Goal: Task Accomplishment & Management: Manage account settings

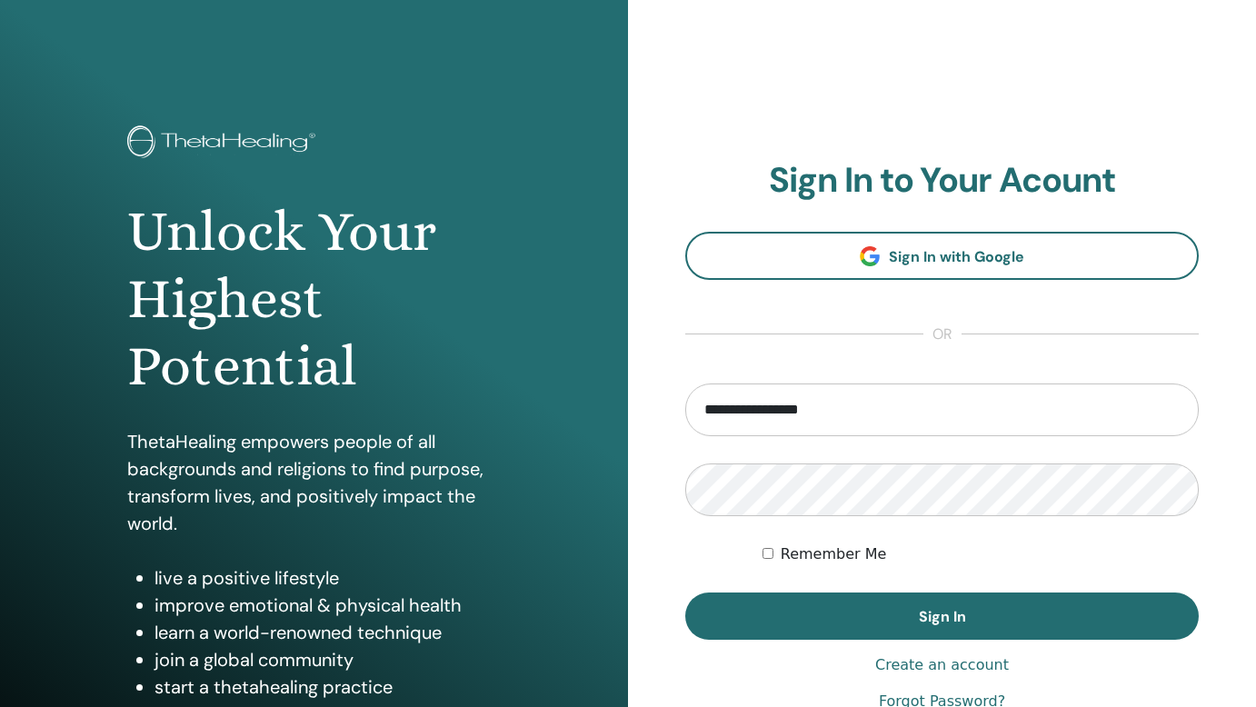
type input "**********"
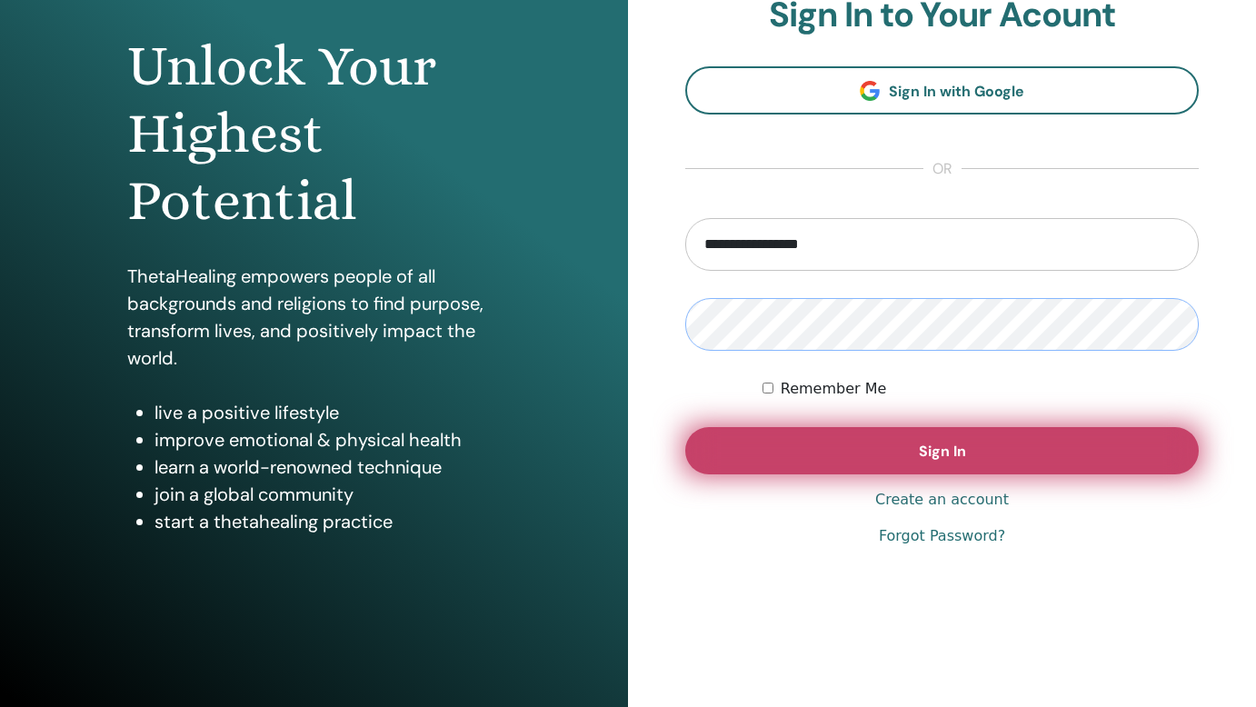
scroll to position [165, 0]
click at [955, 449] on span "Sign In" at bounding box center [942, 451] width 47 height 19
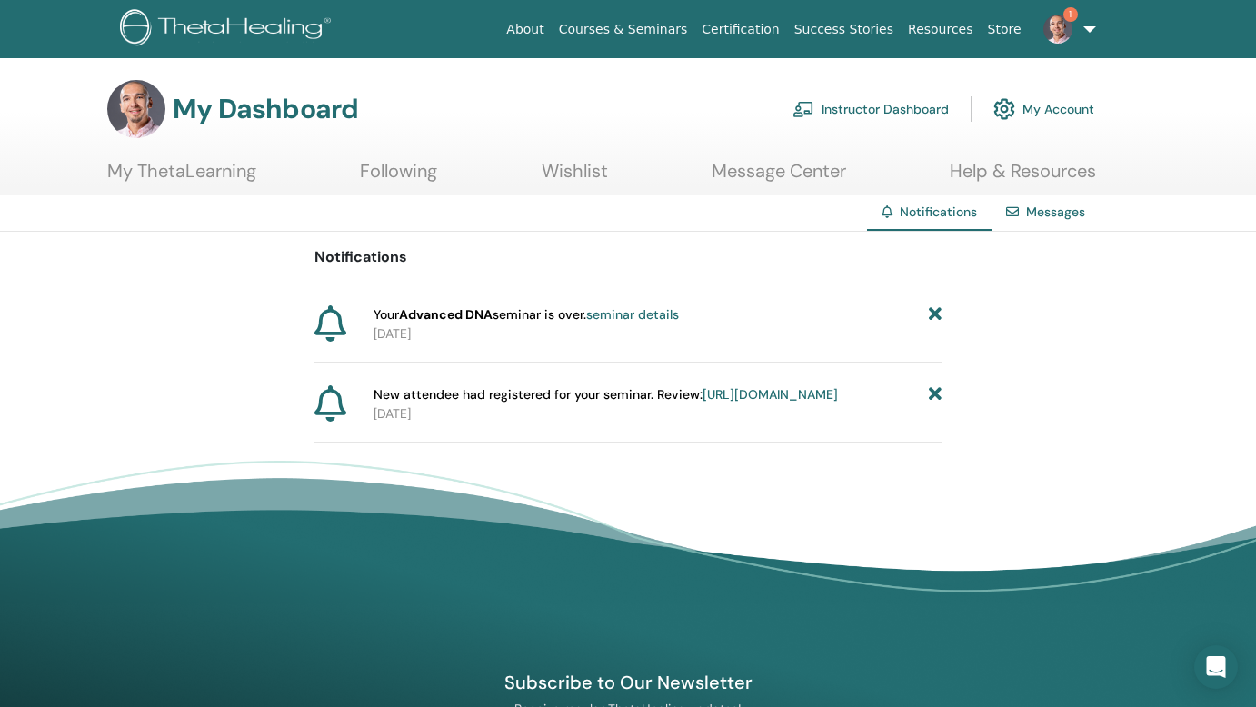
click at [657, 316] on link "seminar details" at bounding box center [632, 314] width 93 height 16
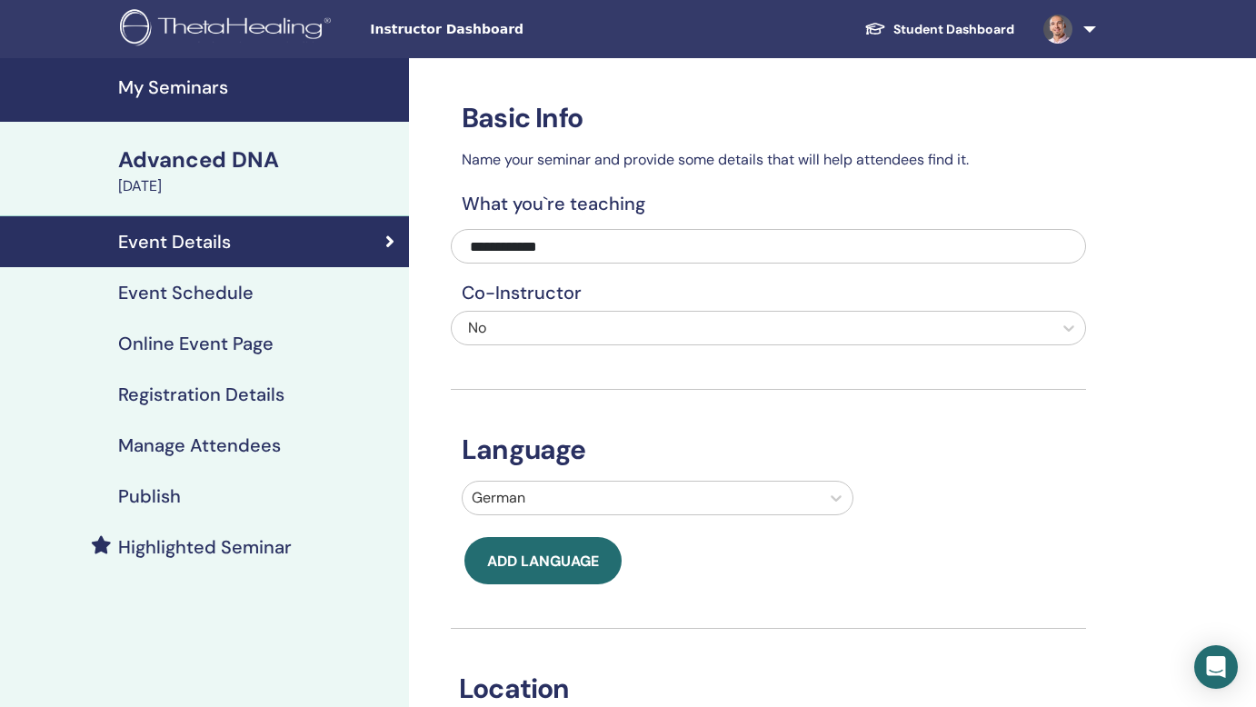
click at [191, 397] on h4 "Registration Details" at bounding box center [201, 394] width 166 height 22
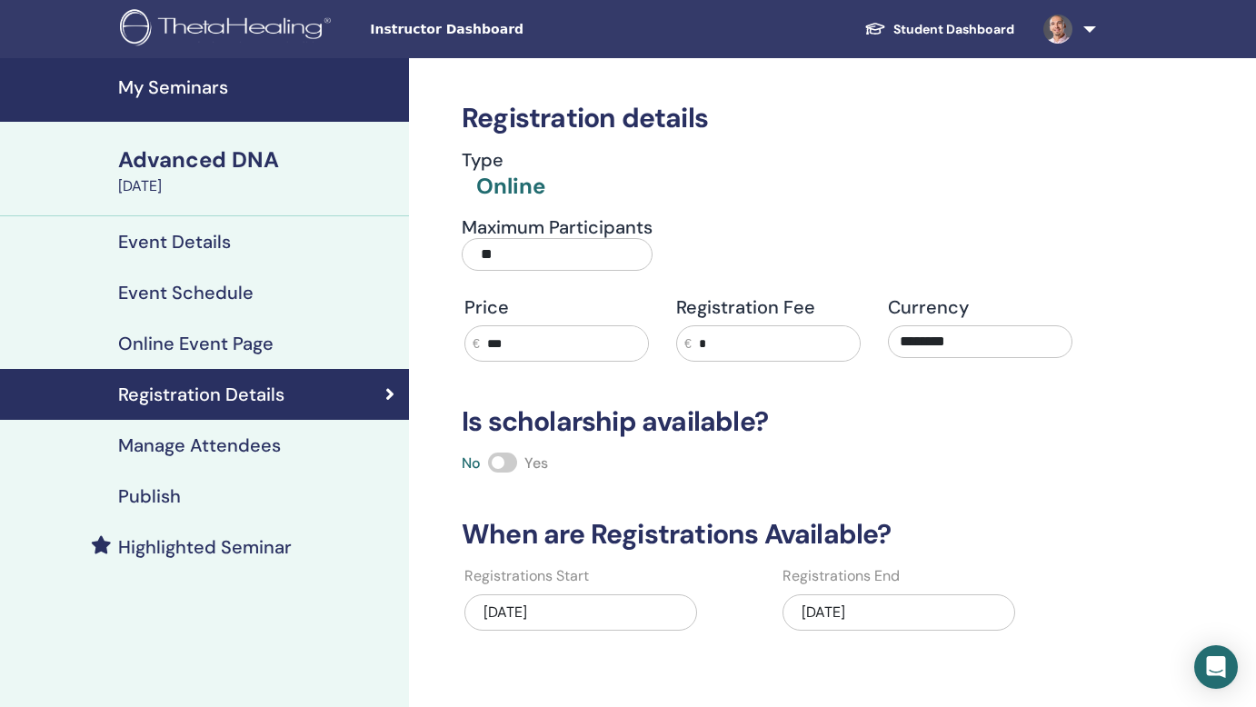
click at [194, 447] on h4 "Manage Attendees" at bounding box center [199, 445] width 163 height 22
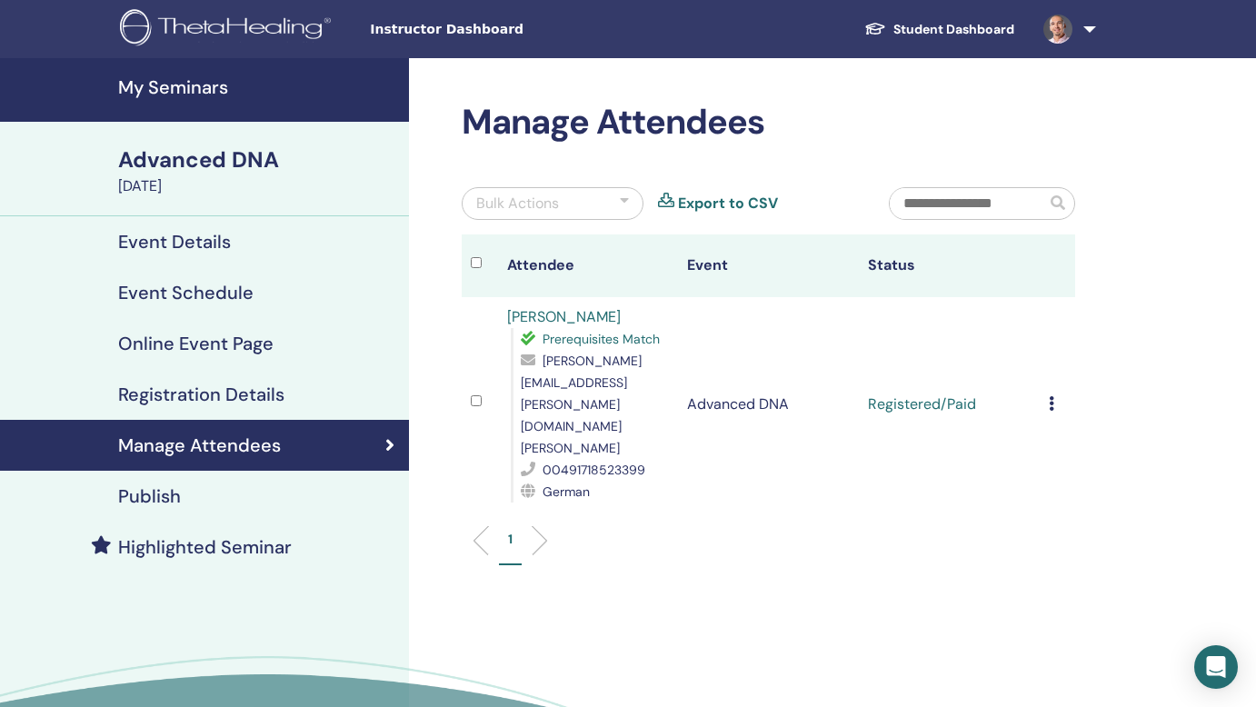
click at [1047, 373] on td "Cancel Registration Do not auto-certify Mark as Paid Mark as Unpaid Mark as Abs…" at bounding box center [1058, 404] width 36 height 214
click at [1051, 396] on icon at bounding box center [1051, 403] width 5 height 15
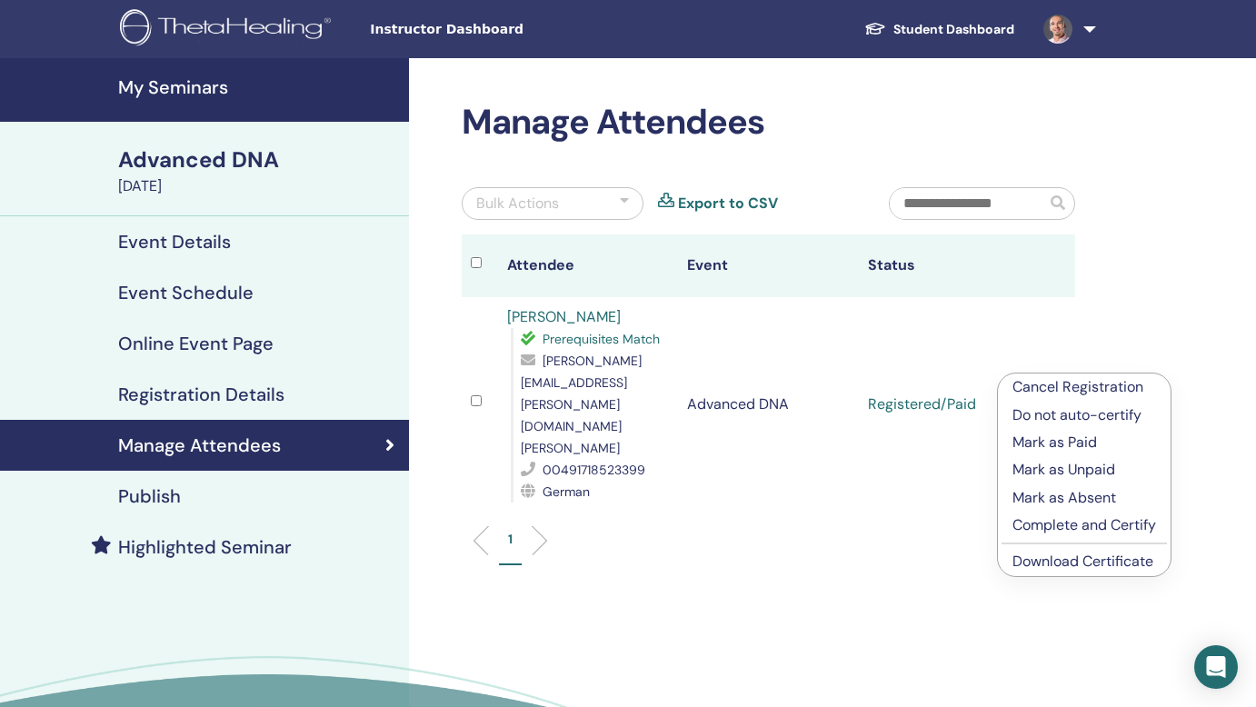
click at [1075, 523] on p "Complete and Certify" at bounding box center [1084, 525] width 144 height 22
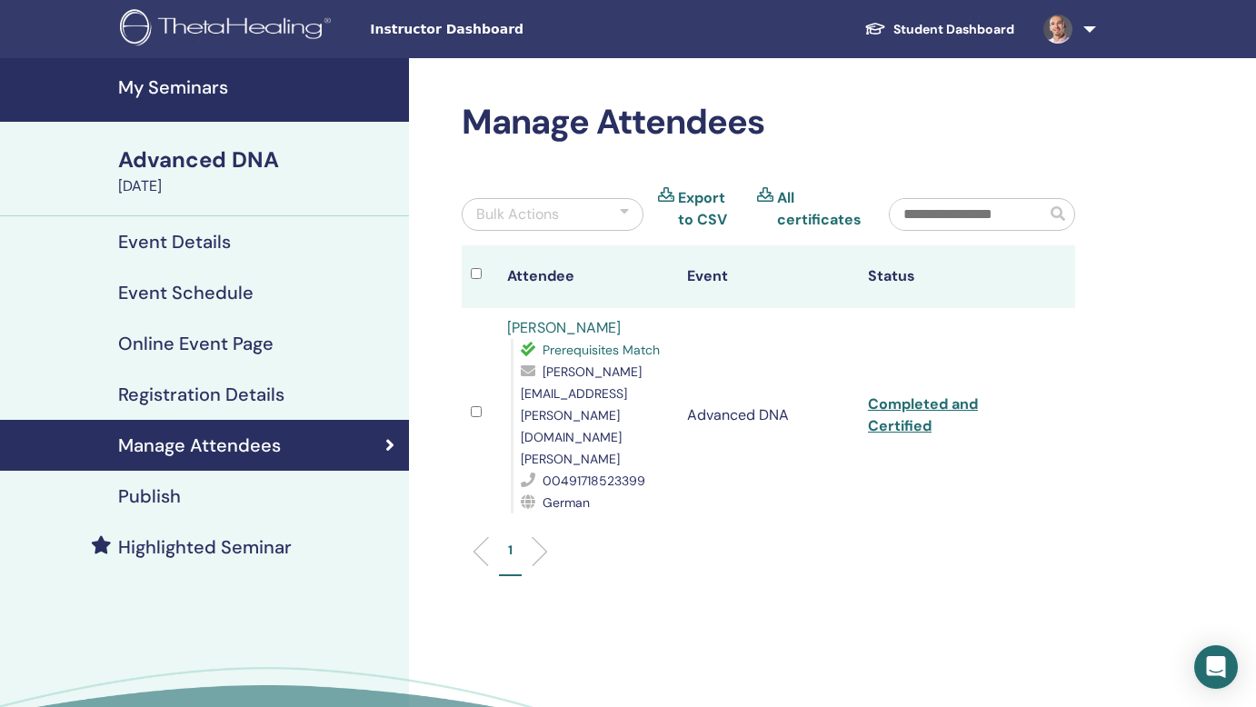
click at [150, 86] on h4 "My Seminars" at bounding box center [258, 87] width 280 height 22
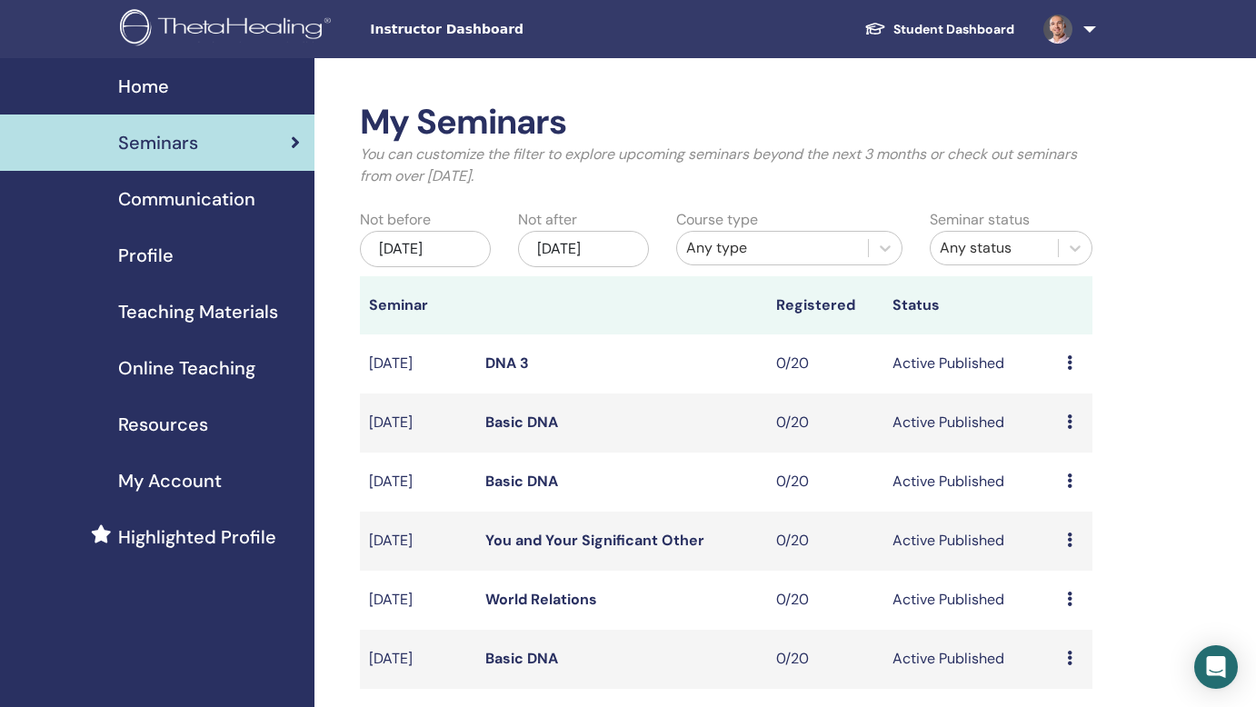
click at [1091, 21] on link at bounding box center [1066, 29] width 75 height 58
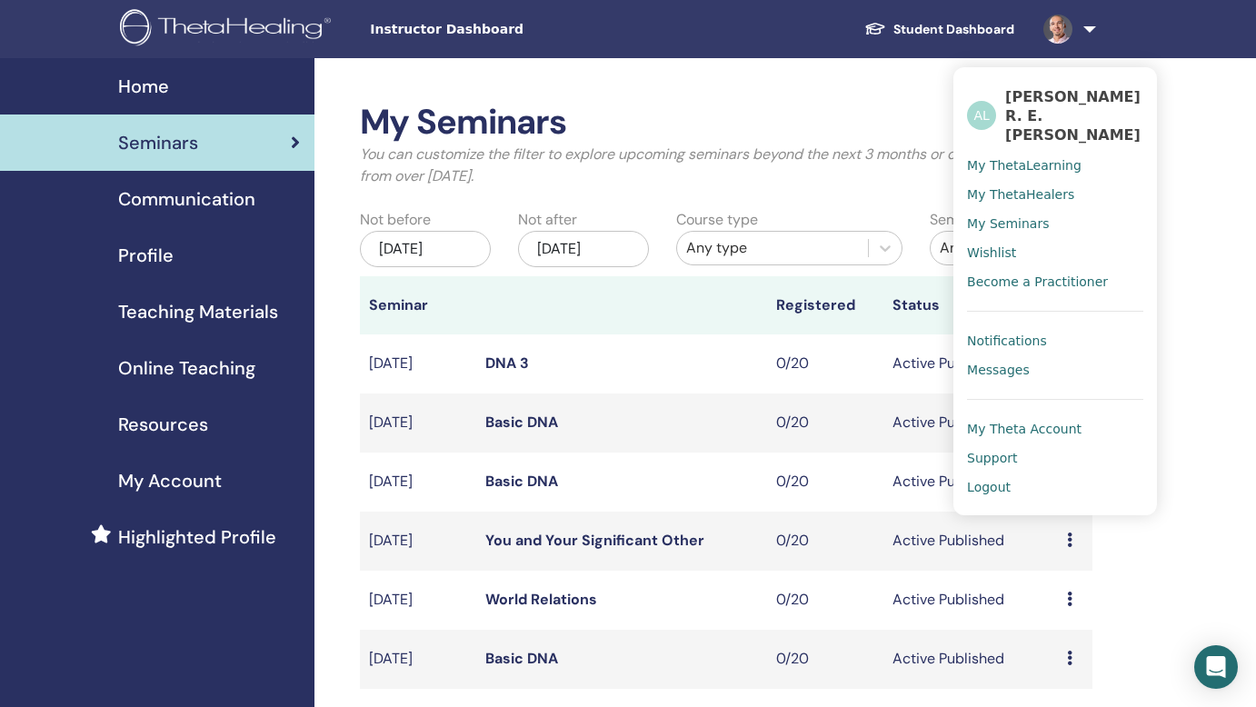
click at [1001, 479] on span "Logout" at bounding box center [989, 487] width 44 height 16
